Goal: Information Seeking & Learning: Learn about a topic

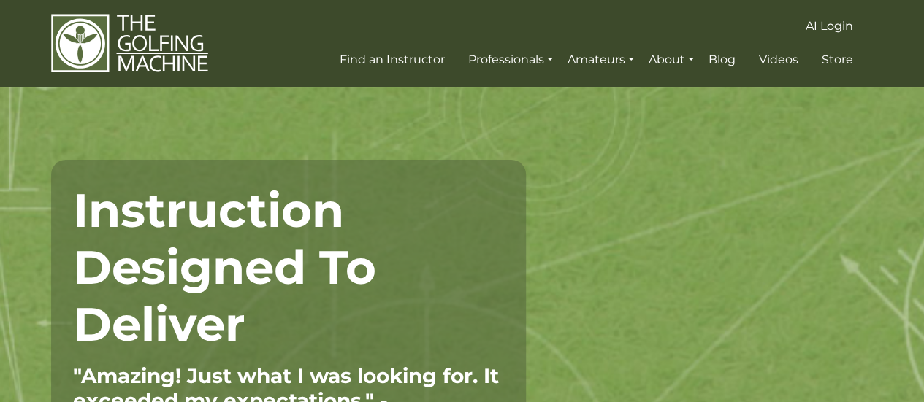
click at [391, 226] on h1 "Instruction Designed To Deliver" at bounding box center [288, 267] width 431 height 171
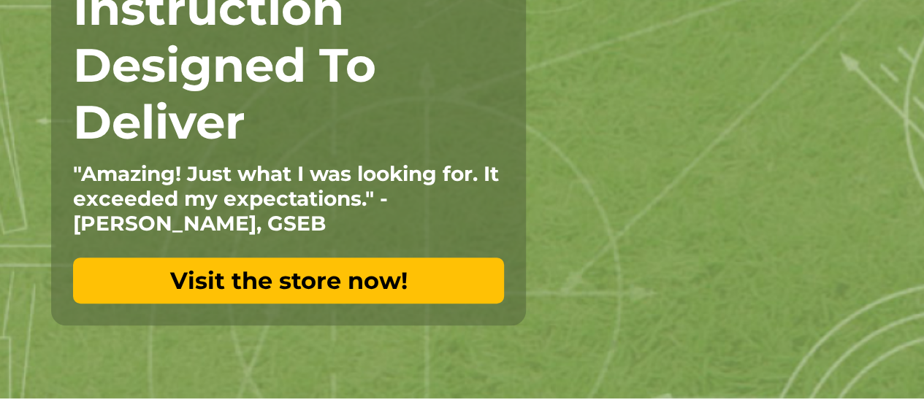
scroll to position [202, 0]
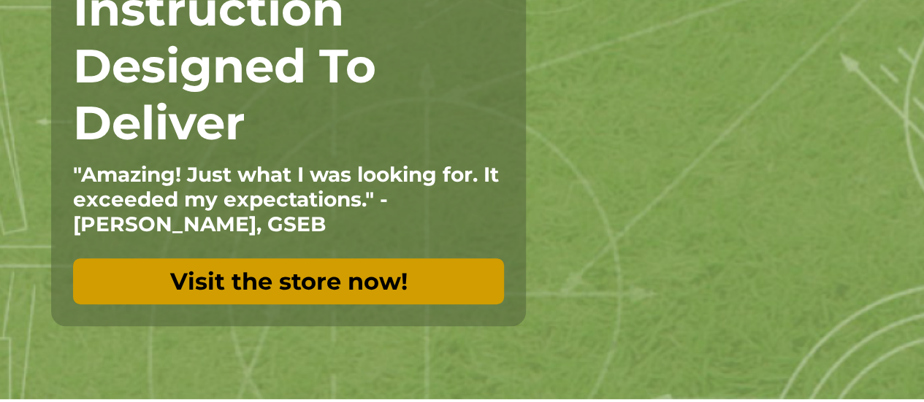
click at [318, 283] on link "Visit the store now!" at bounding box center [288, 282] width 431 height 46
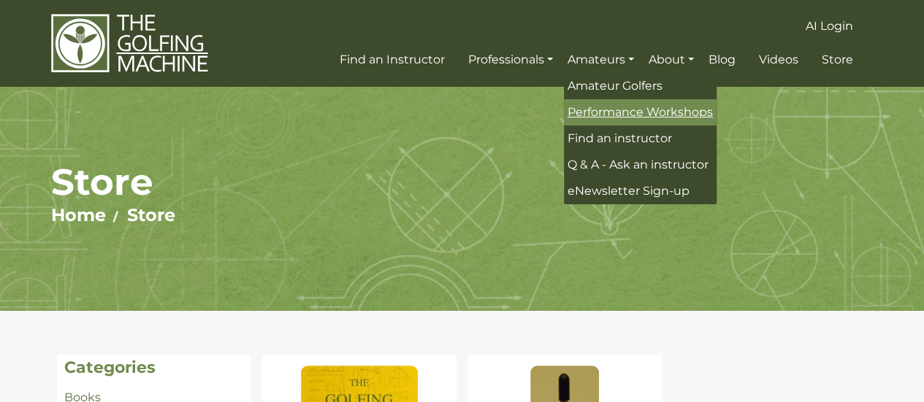
click at [598, 109] on span "Performance Workshops" at bounding box center [639, 112] width 145 height 14
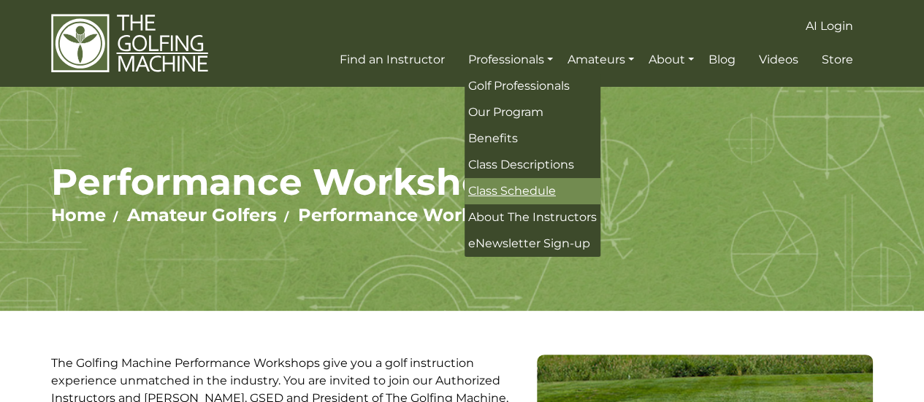
click at [535, 191] on span "Class Schedule" at bounding box center [512, 191] width 88 height 14
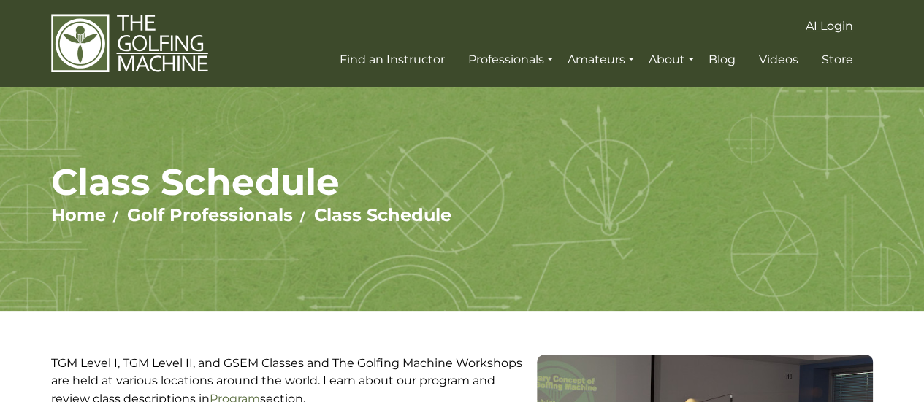
click at [821, 18] on link "AI Login" at bounding box center [829, 26] width 55 height 26
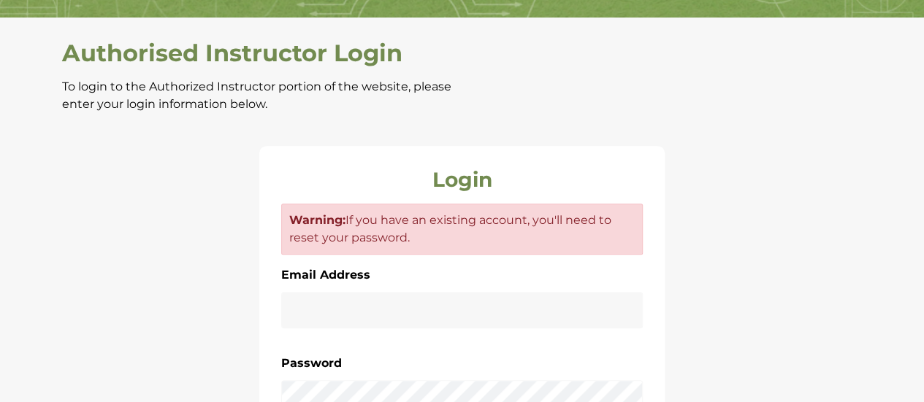
scroll to position [372, 0]
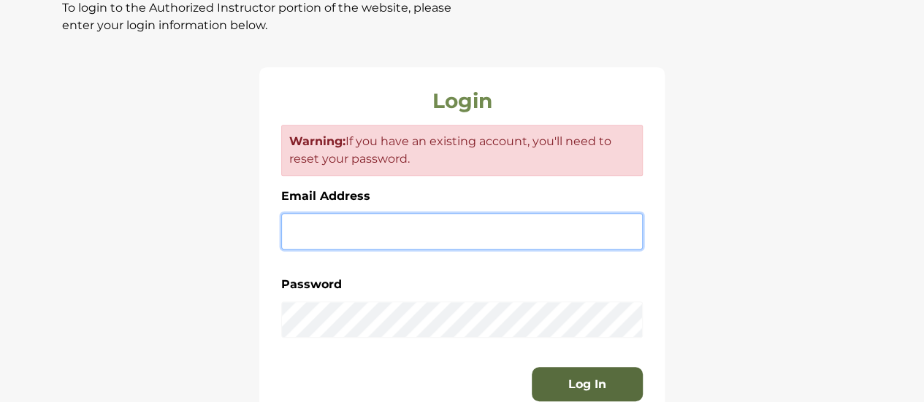
type input "**********"
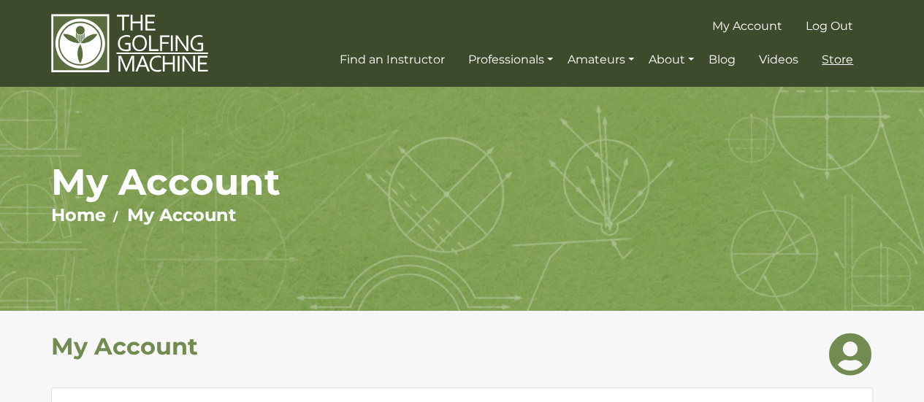
click at [838, 58] on span "Store" at bounding box center [837, 60] width 31 height 14
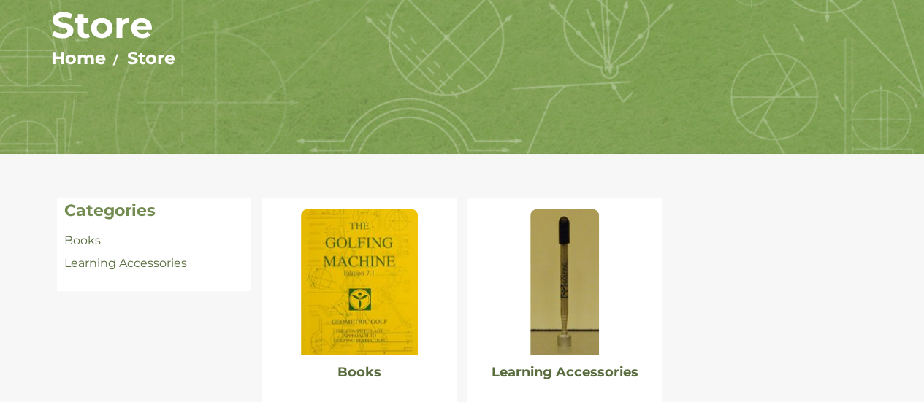
scroll to position [156, 0]
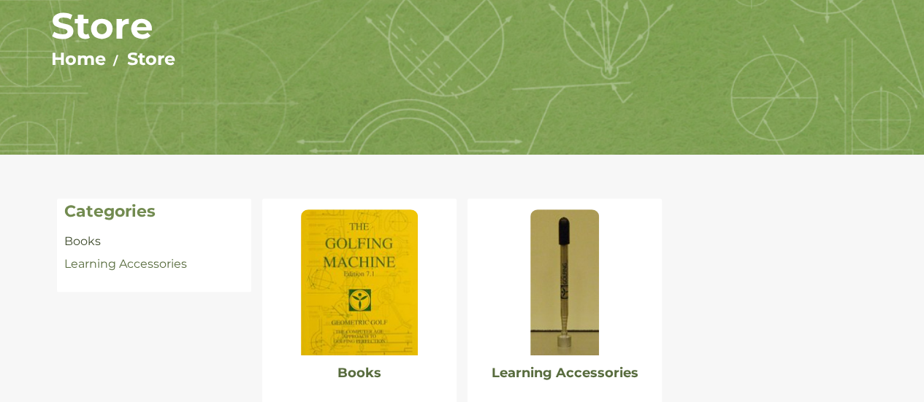
click at [86, 242] on link "Books" at bounding box center [82, 241] width 37 height 14
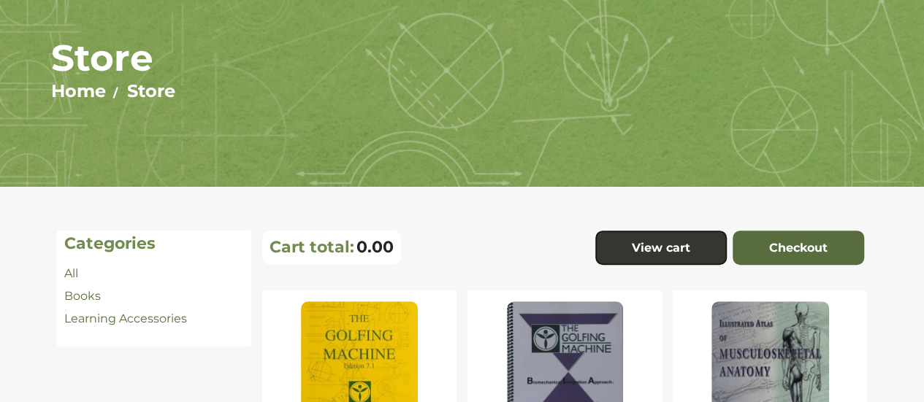
scroll to position [113, 0]
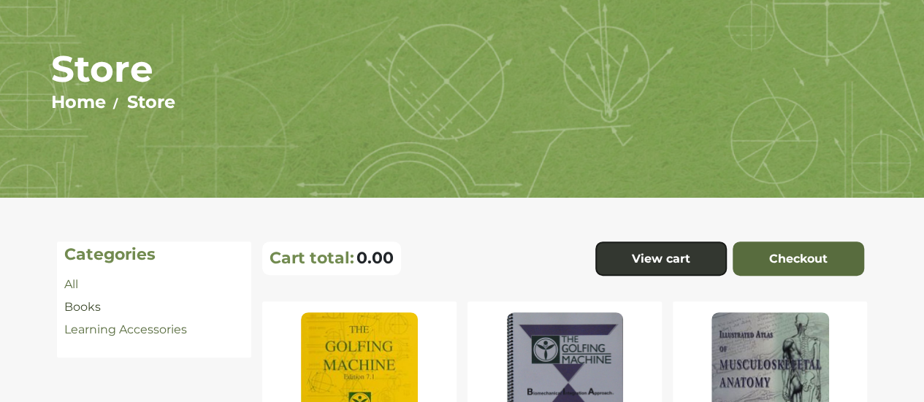
click at [82, 305] on link "Books" at bounding box center [82, 307] width 37 height 14
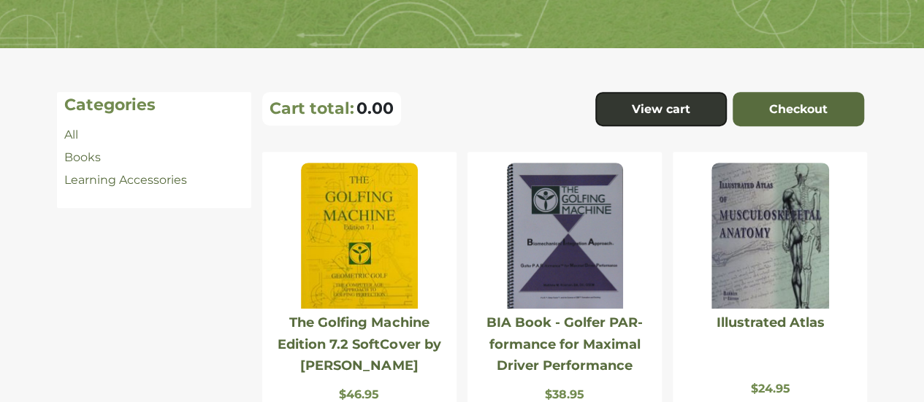
scroll to position [266, 0]
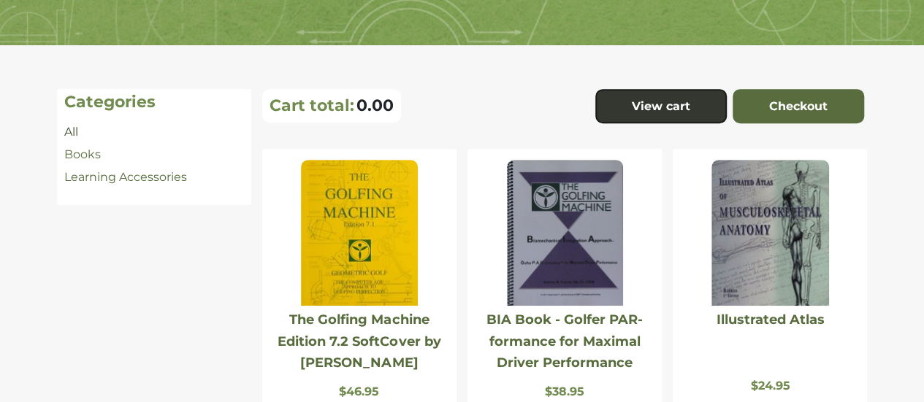
click at [77, 131] on link "All" at bounding box center [71, 132] width 14 height 14
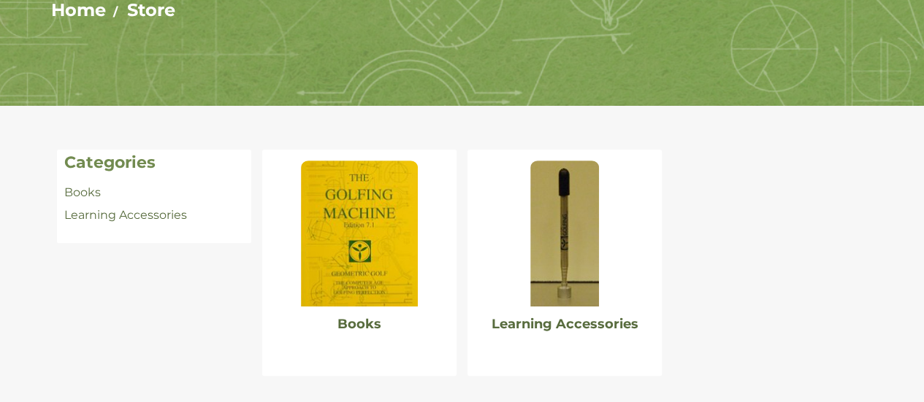
scroll to position [206, 0]
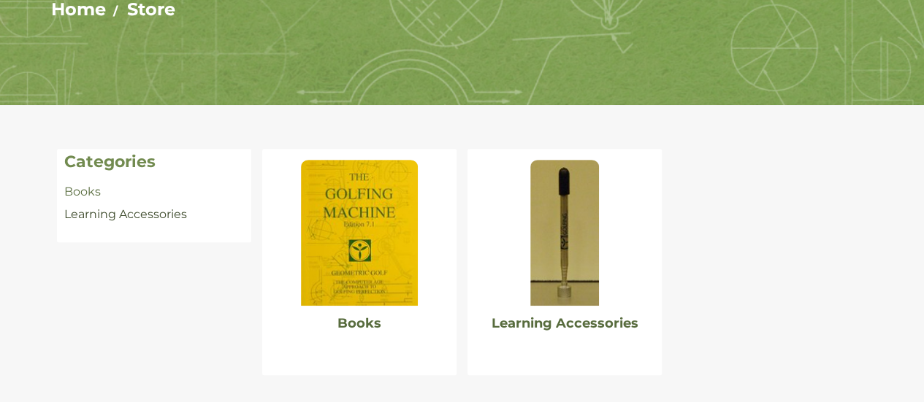
click at [92, 218] on link "Learning Accessories" at bounding box center [125, 214] width 123 height 14
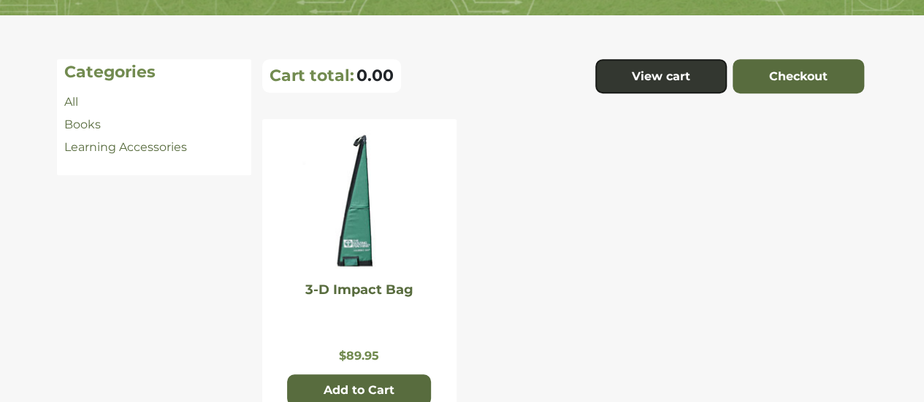
scroll to position [295, 0]
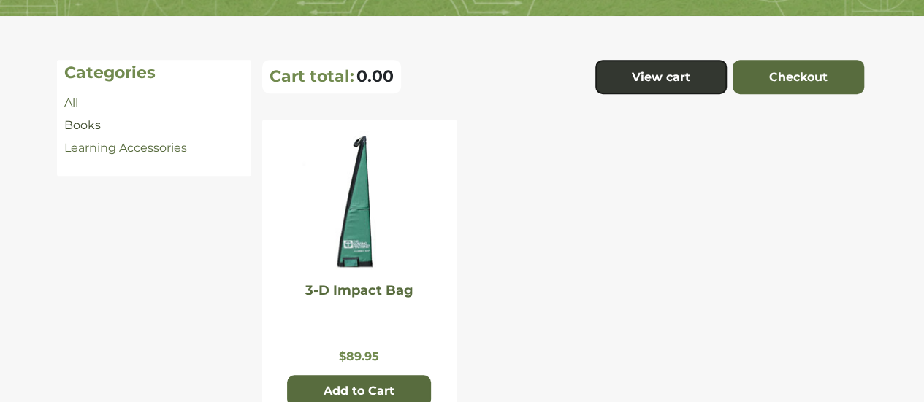
click at [86, 126] on link "Books" at bounding box center [82, 125] width 37 height 14
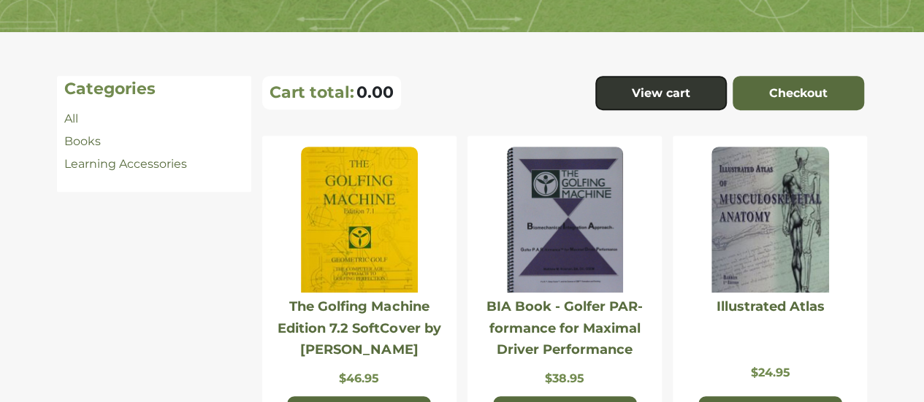
scroll to position [280, 0]
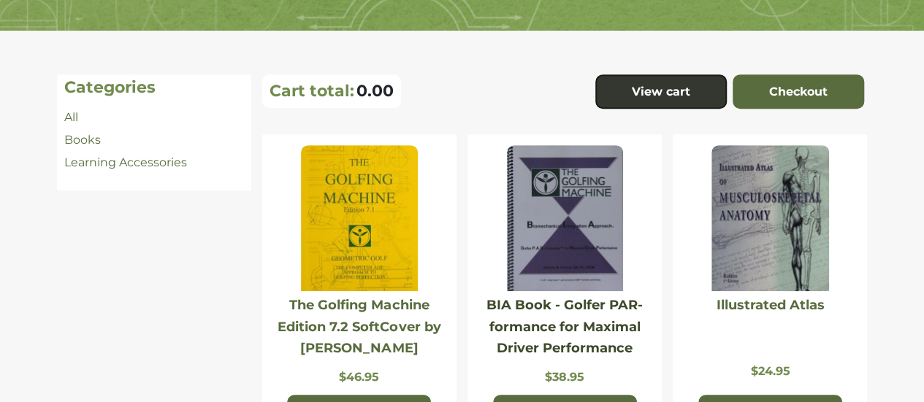
click at [551, 332] on link "BIA Book - Golfer PAR-formance for Maximal Driver Performance" at bounding box center [564, 326] width 156 height 59
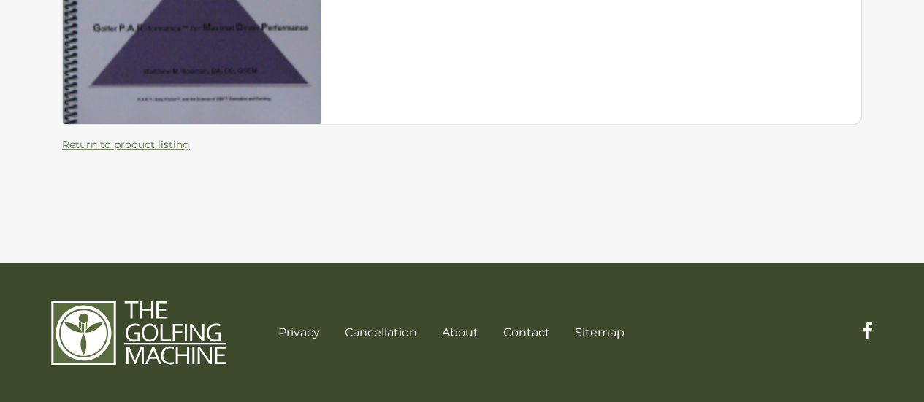
scroll to position [203, 0]
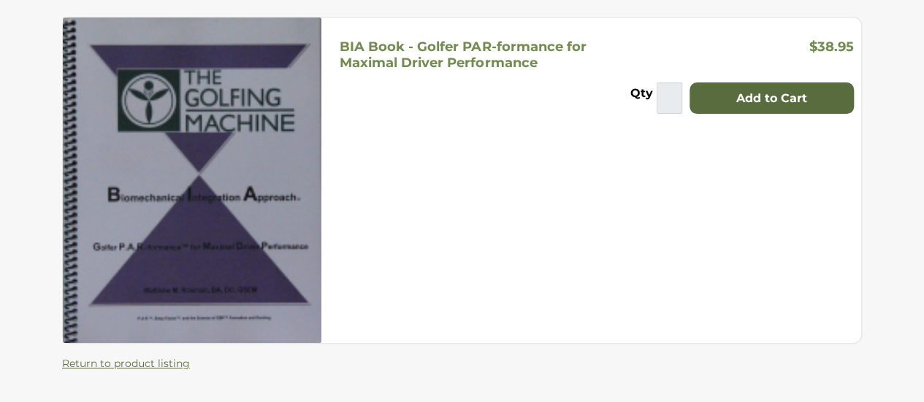
click at [485, 56] on h5 "BIA Book - Golfer PAR-formance for Maximal Driver Performance" at bounding box center [463, 55] width 246 height 32
click at [268, 168] on img at bounding box center [192, 180] width 259 height 325
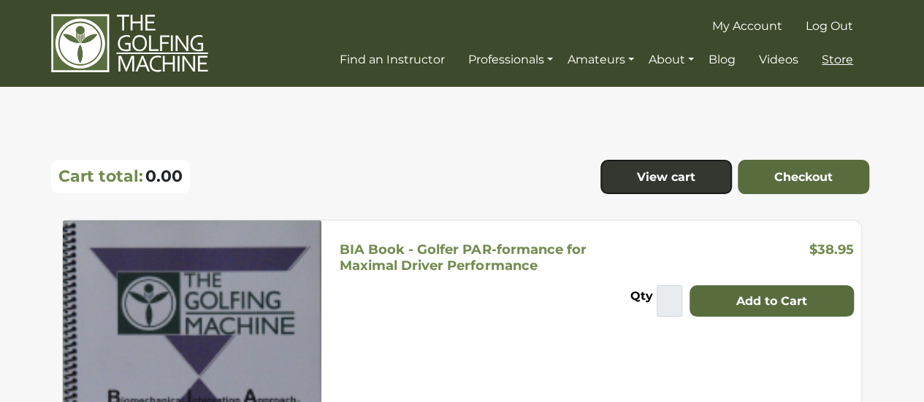
click at [822, 59] on span "Store" at bounding box center [837, 60] width 31 height 14
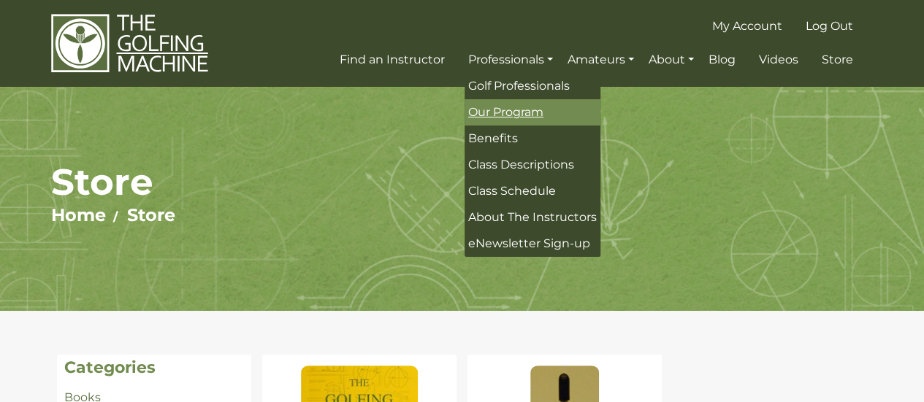
click at [492, 113] on span "Our Program" at bounding box center [505, 112] width 75 height 14
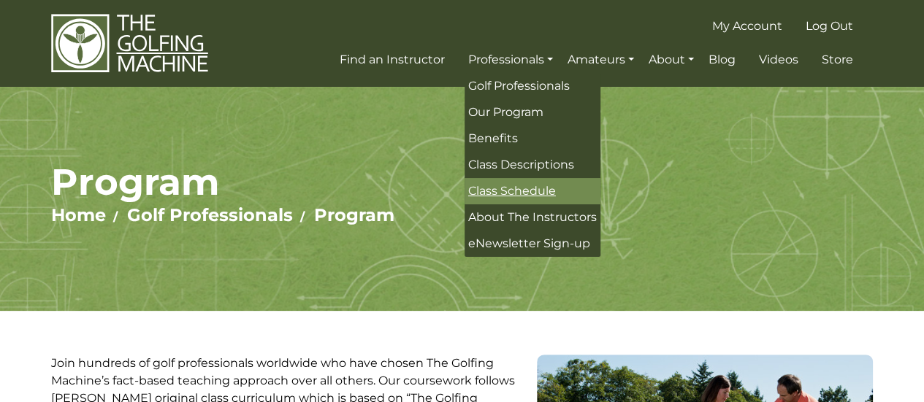
click at [511, 190] on span "Class Schedule" at bounding box center [512, 191] width 88 height 14
